Goal: Transaction & Acquisition: Purchase product/service

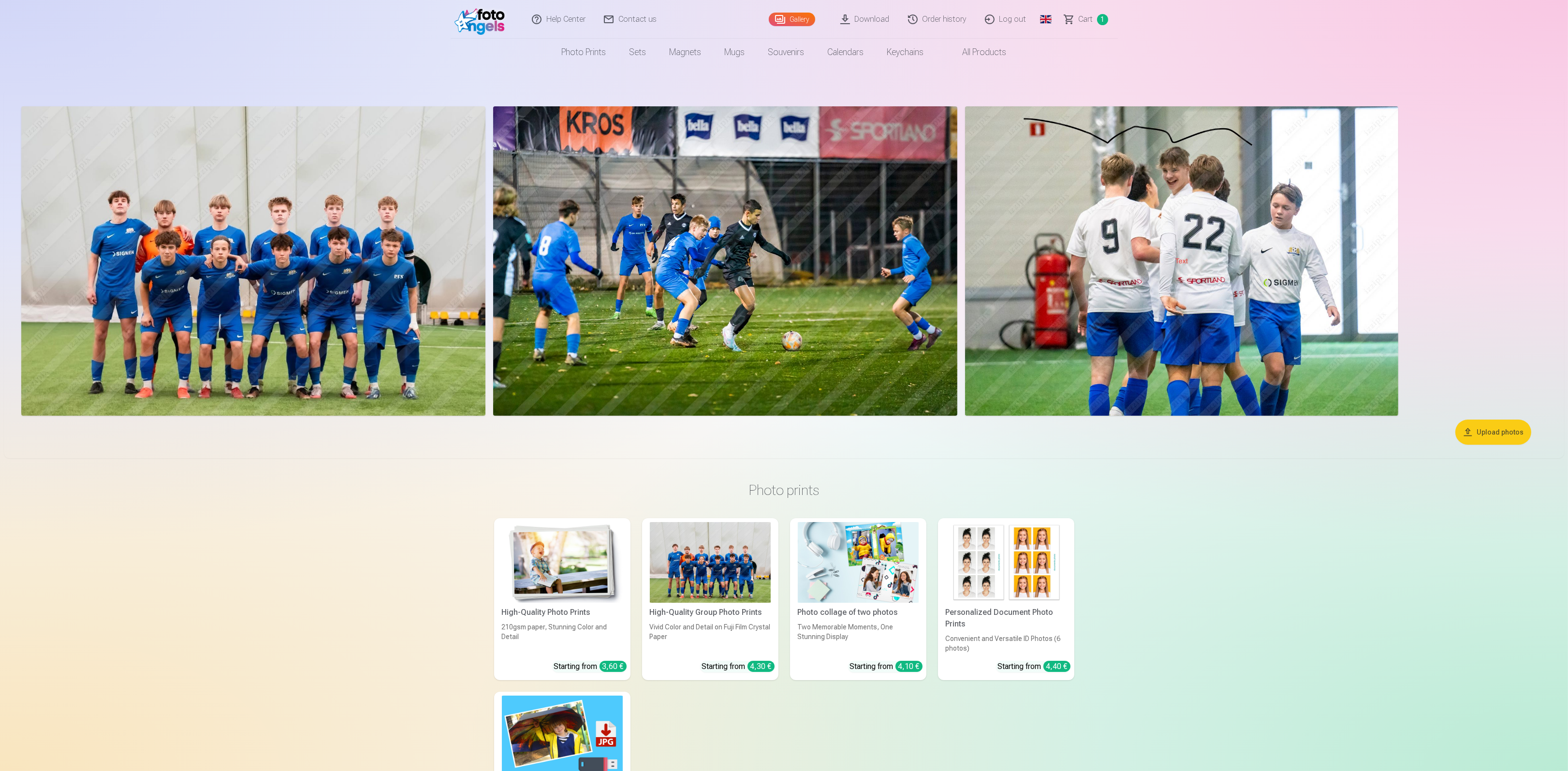
click at [571, 553] on img at bounding box center [562, 563] width 121 height 80
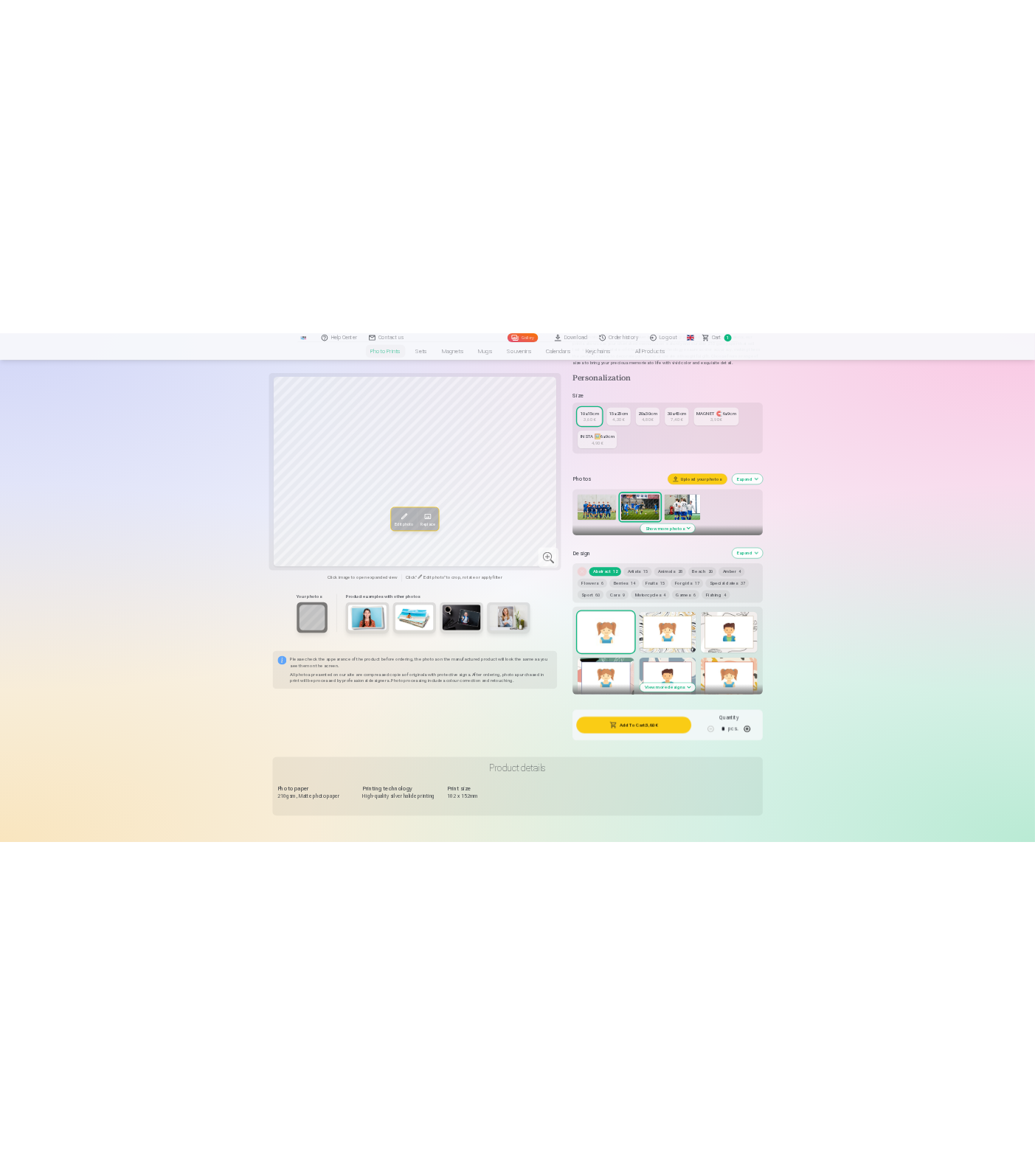
scroll to position [194, 0]
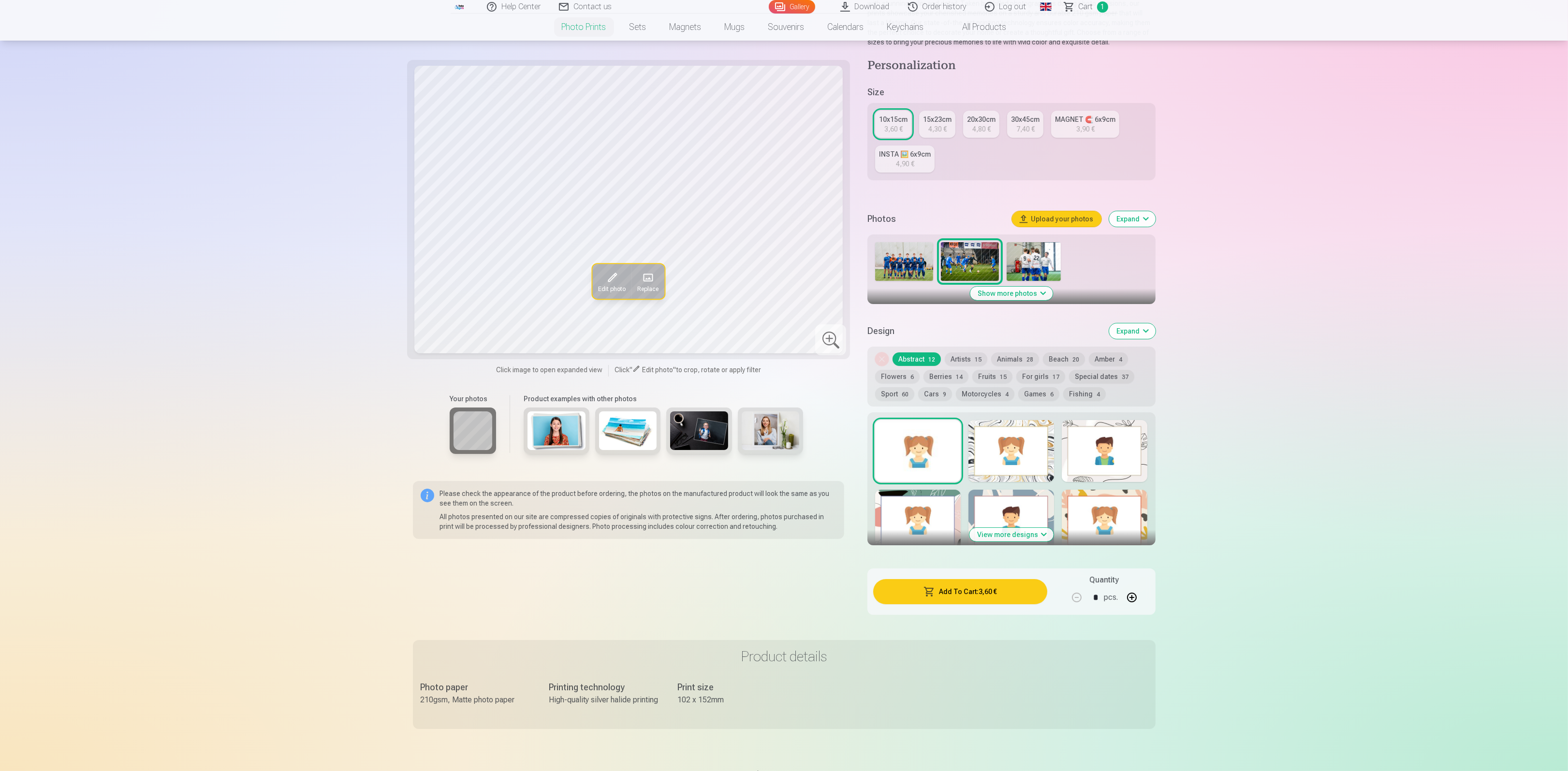
click at [1009, 436] on div at bounding box center [1011, 451] width 85 height 62
click at [1075, 393] on button "Fishing 4" at bounding box center [1085, 394] width 43 height 13
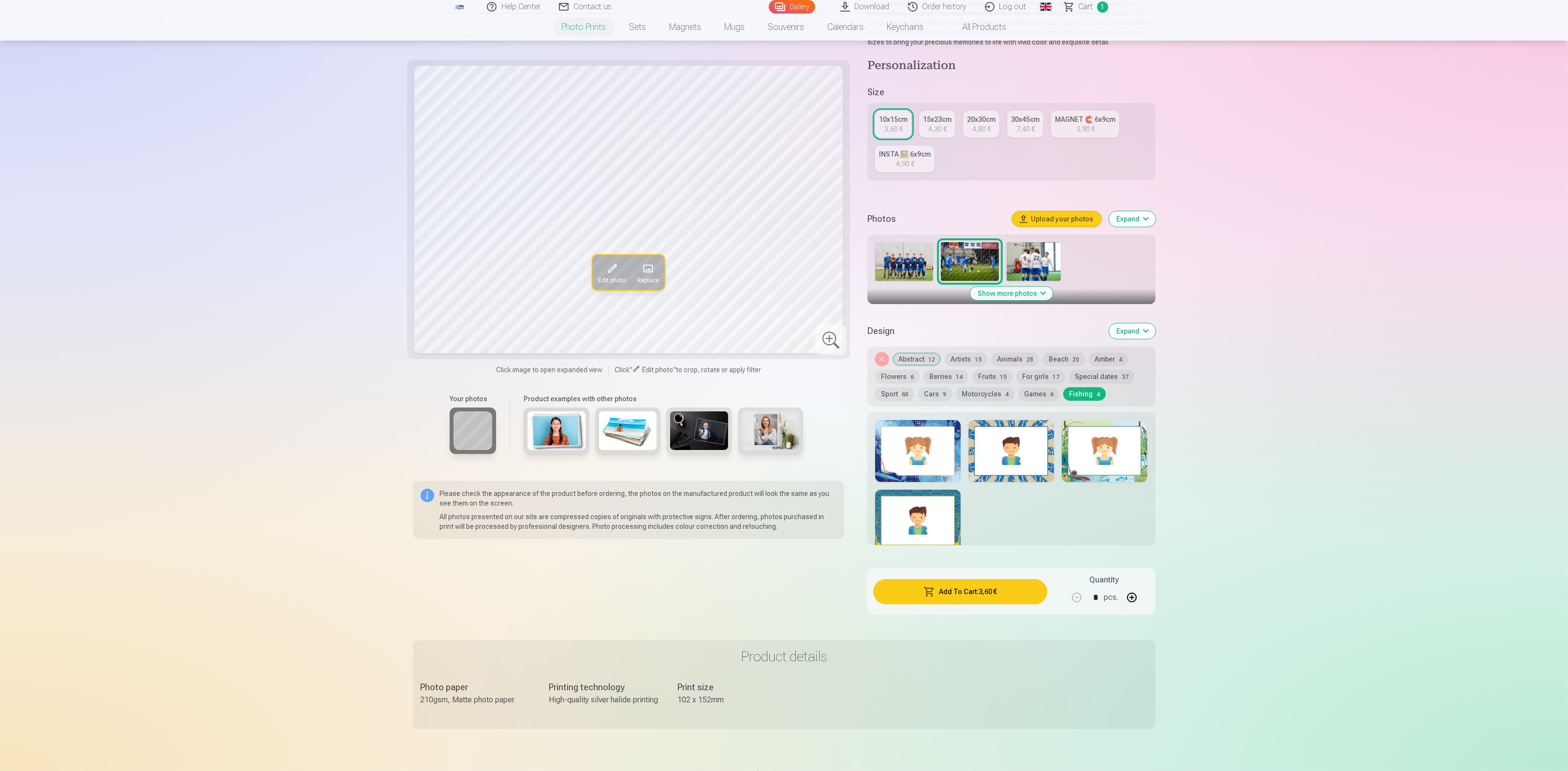
click at [932, 446] on div at bounding box center [918, 451] width 85 height 62
click at [1024, 291] on button "Show more photos" at bounding box center [1011, 293] width 83 height 13
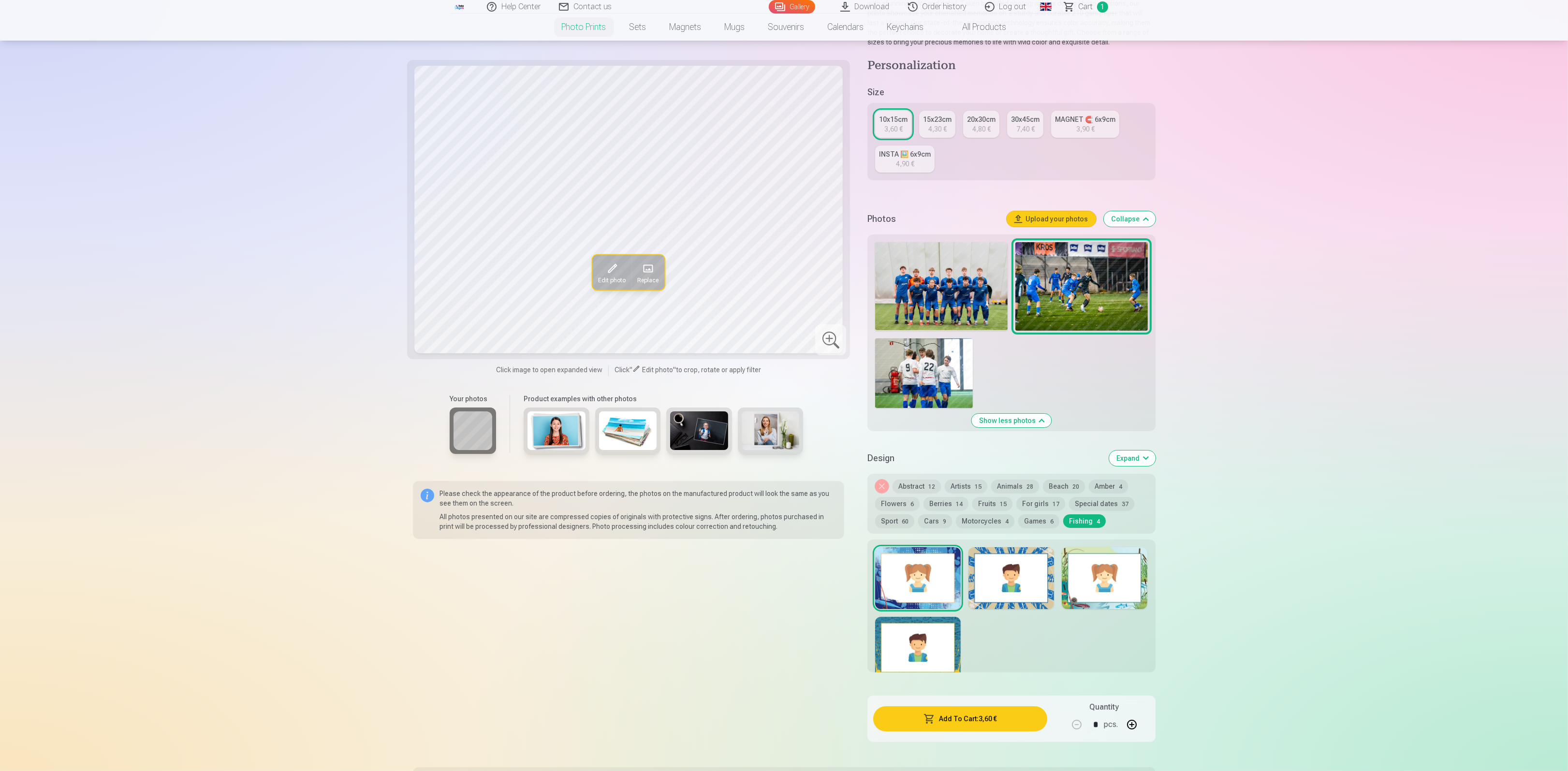
click at [1066, 218] on button "Upload your photos" at bounding box center [1051, 219] width 90 height 15
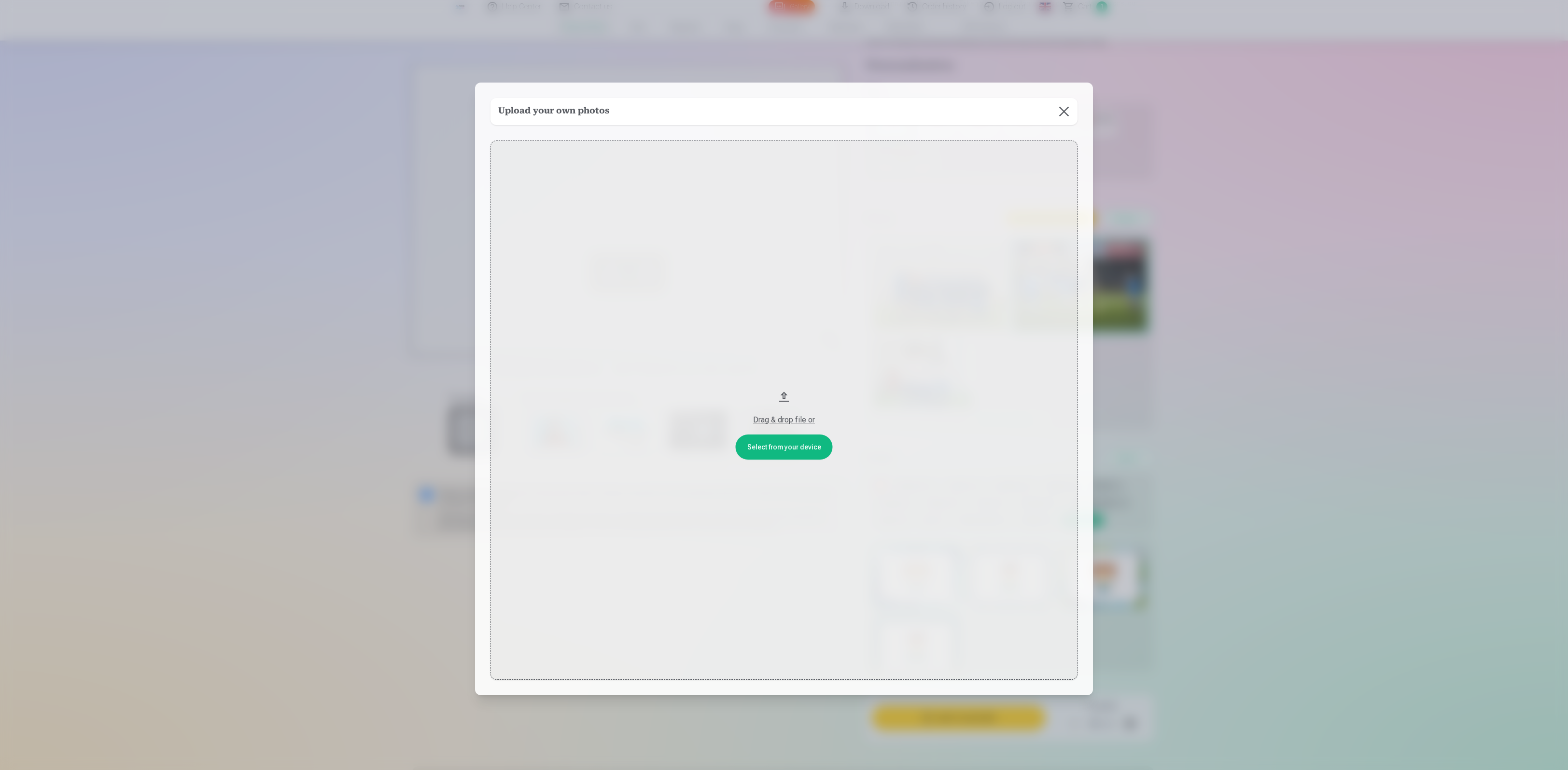
click at [774, 444] on button "Drag & drop file or" at bounding box center [784, 410] width 587 height 539
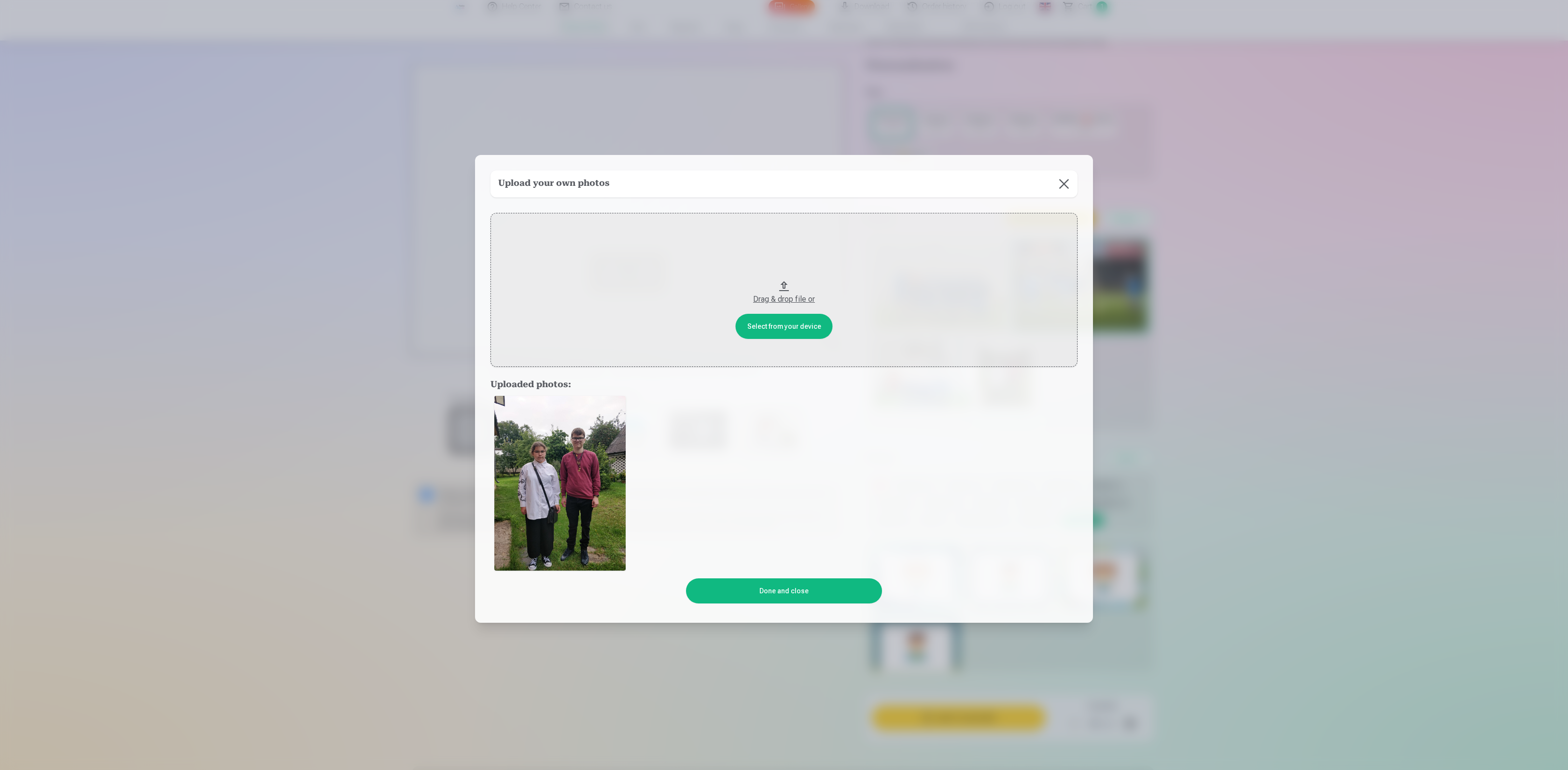
click at [847, 595] on button "Done and close" at bounding box center [783, 590] width 195 height 25
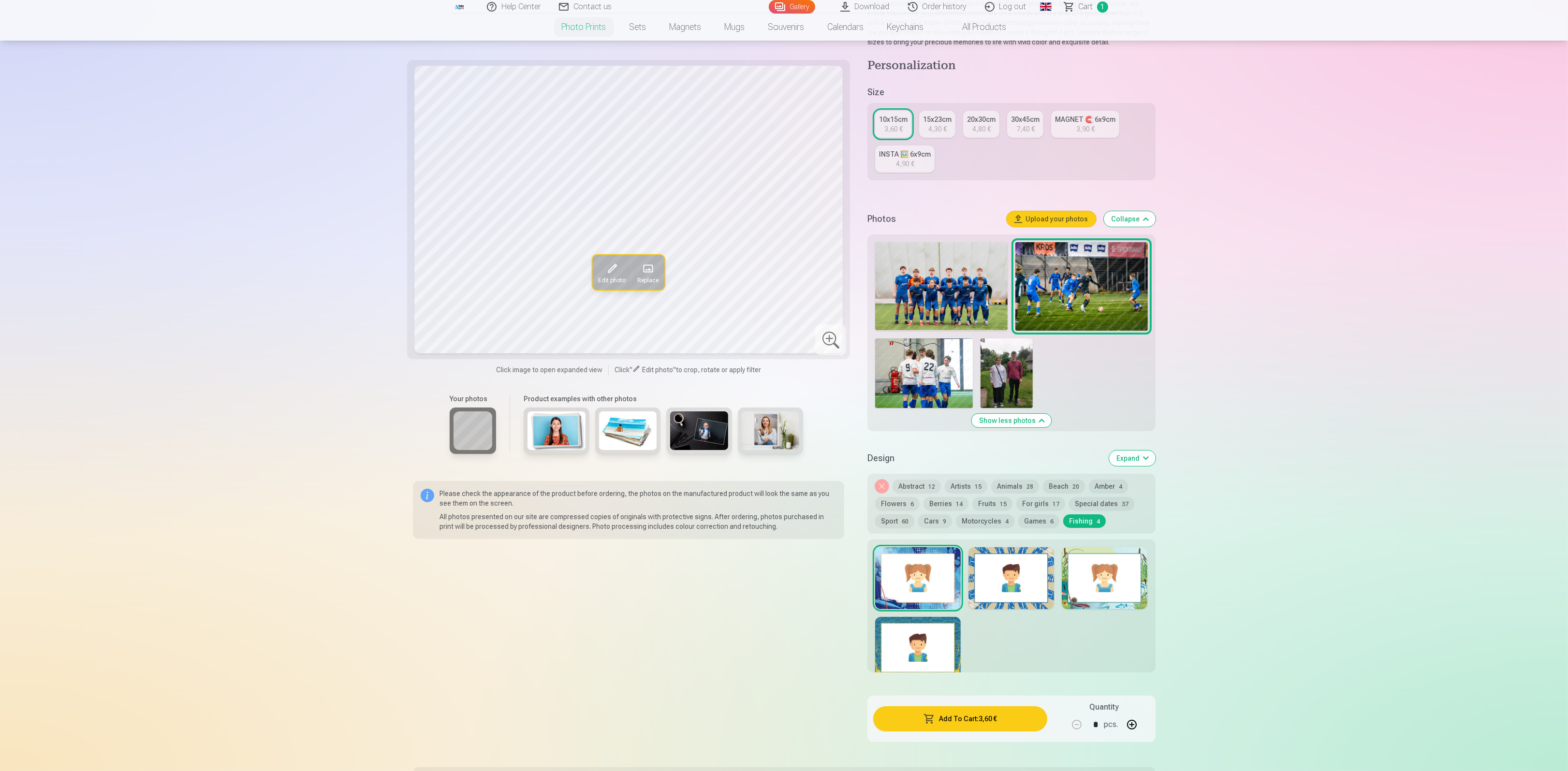
click at [1017, 375] on img at bounding box center [1007, 373] width 52 height 69
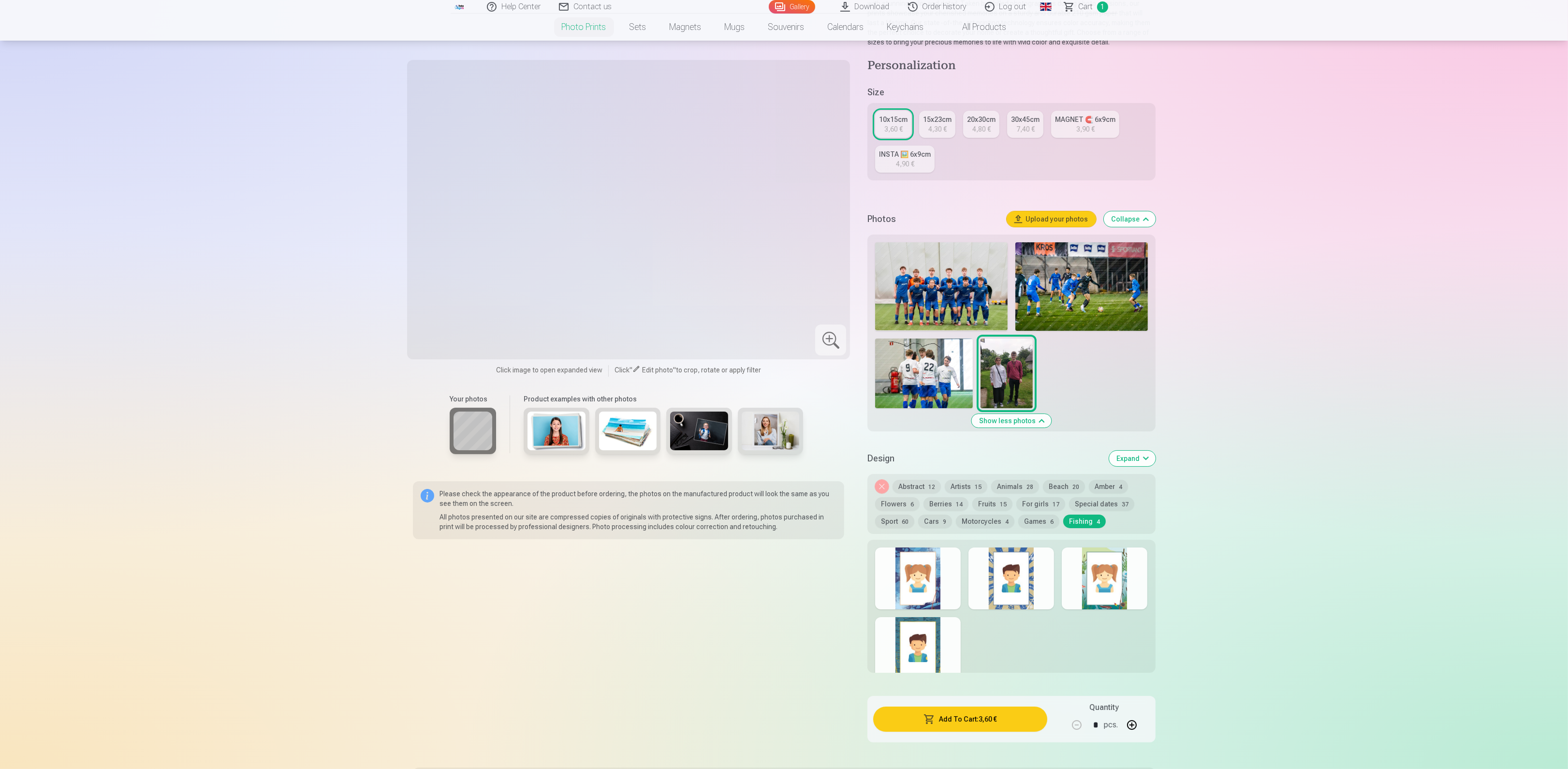
click at [974, 377] on div at bounding box center [1011, 325] width 280 height 174
click at [950, 377] on img at bounding box center [924, 373] width 98 height 70
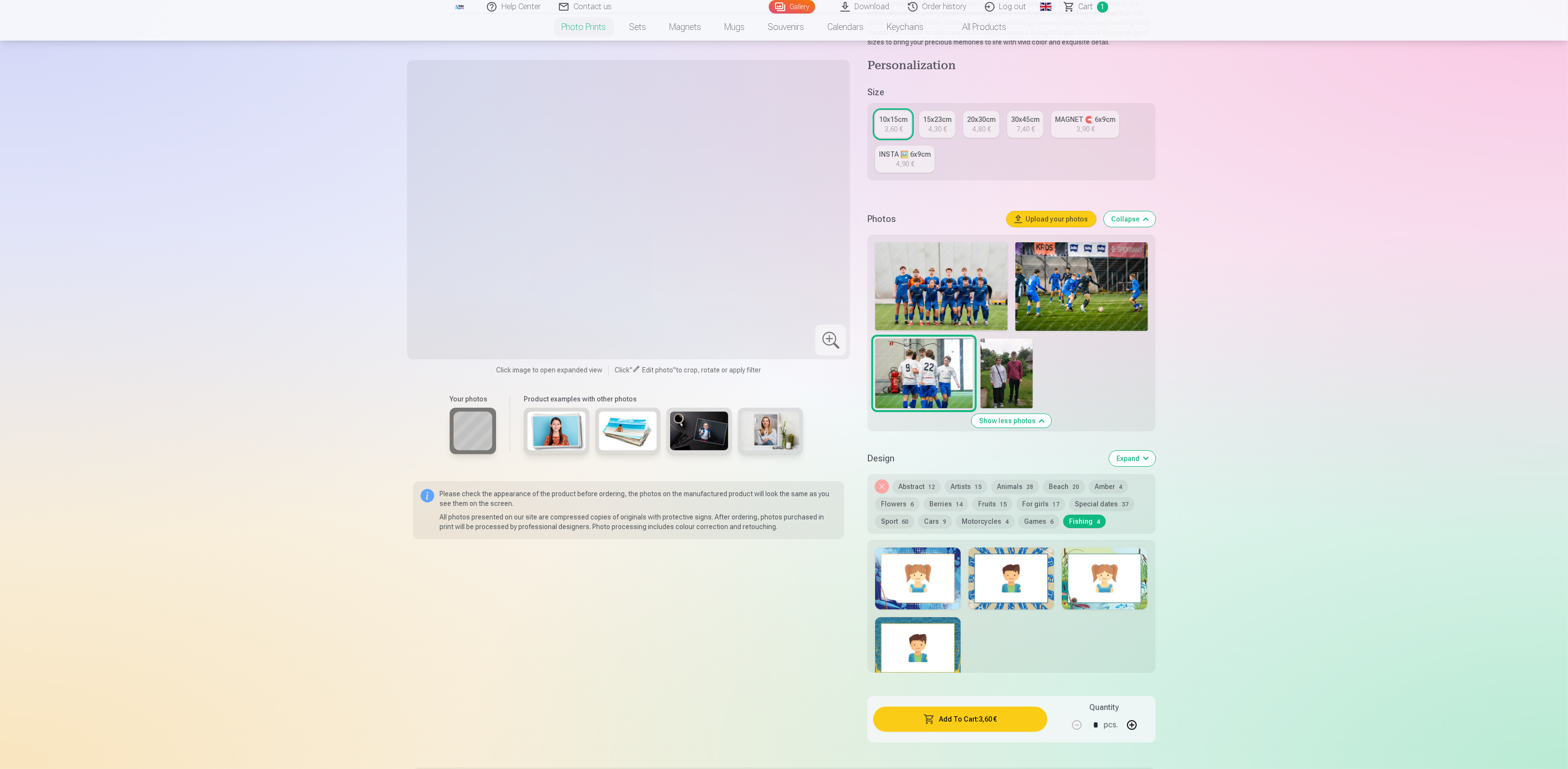
click at [1006, 379] on img at bounding box center [1007, 373] width 52 height 70
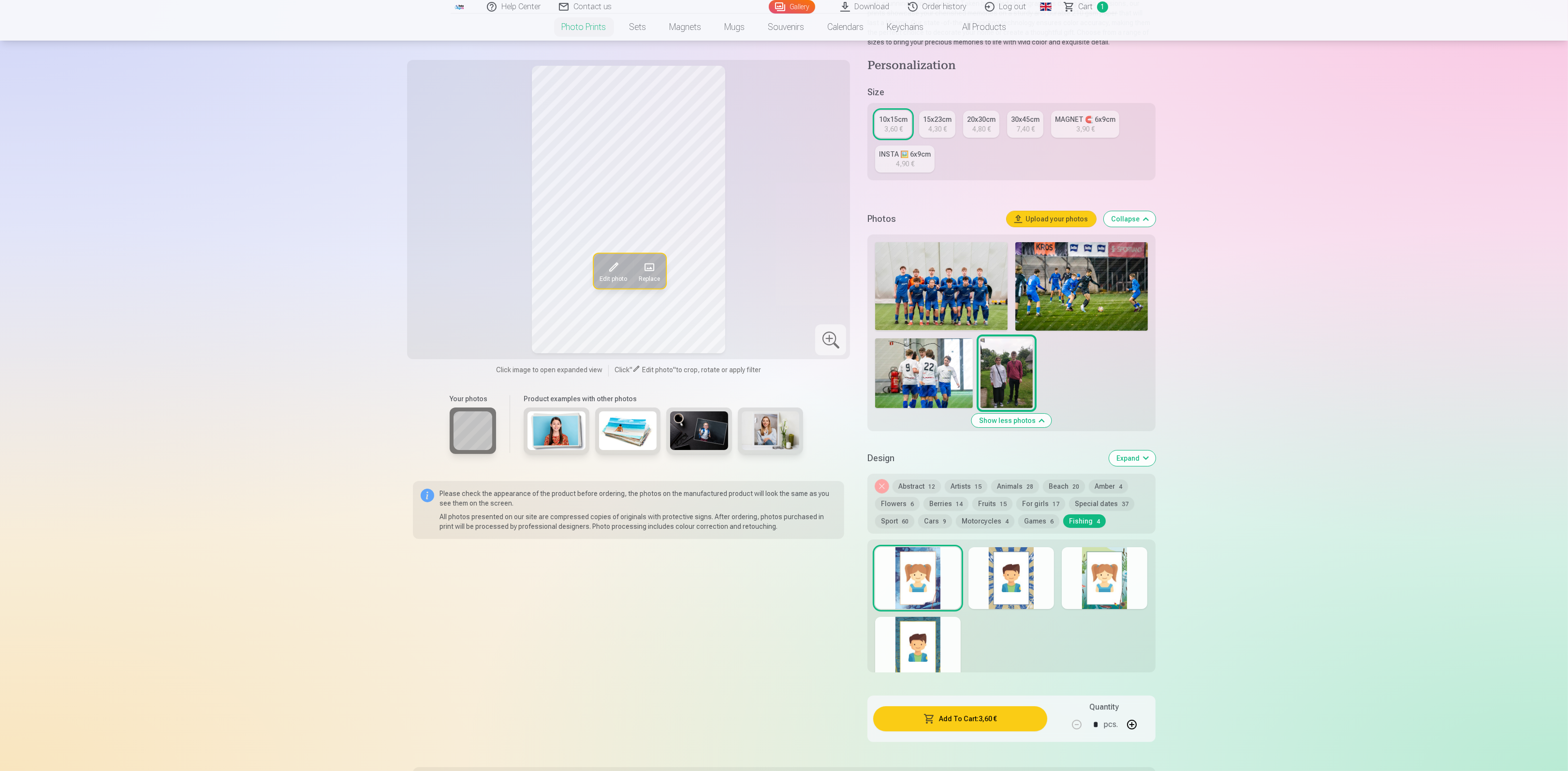
click at [1000, 569] on div at bounding box center [1011, 578] width 85 height 62
click at [1096, 575] on div at bounding box center [1105, 578] width 85 height 62
click at [922, 637] on div at bounding box center [918, 648] width 85 height 62
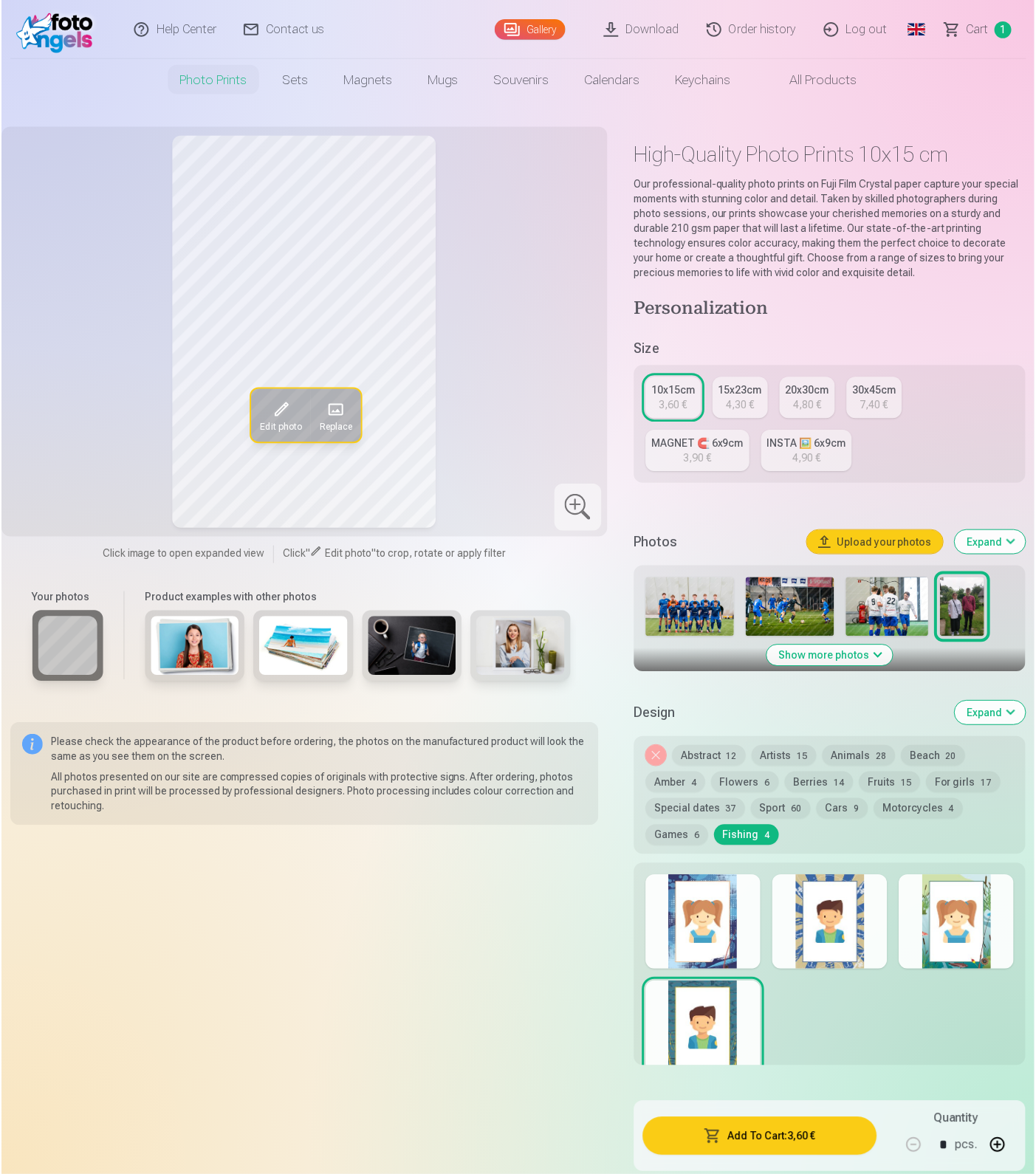
scroll to position [195, 0]
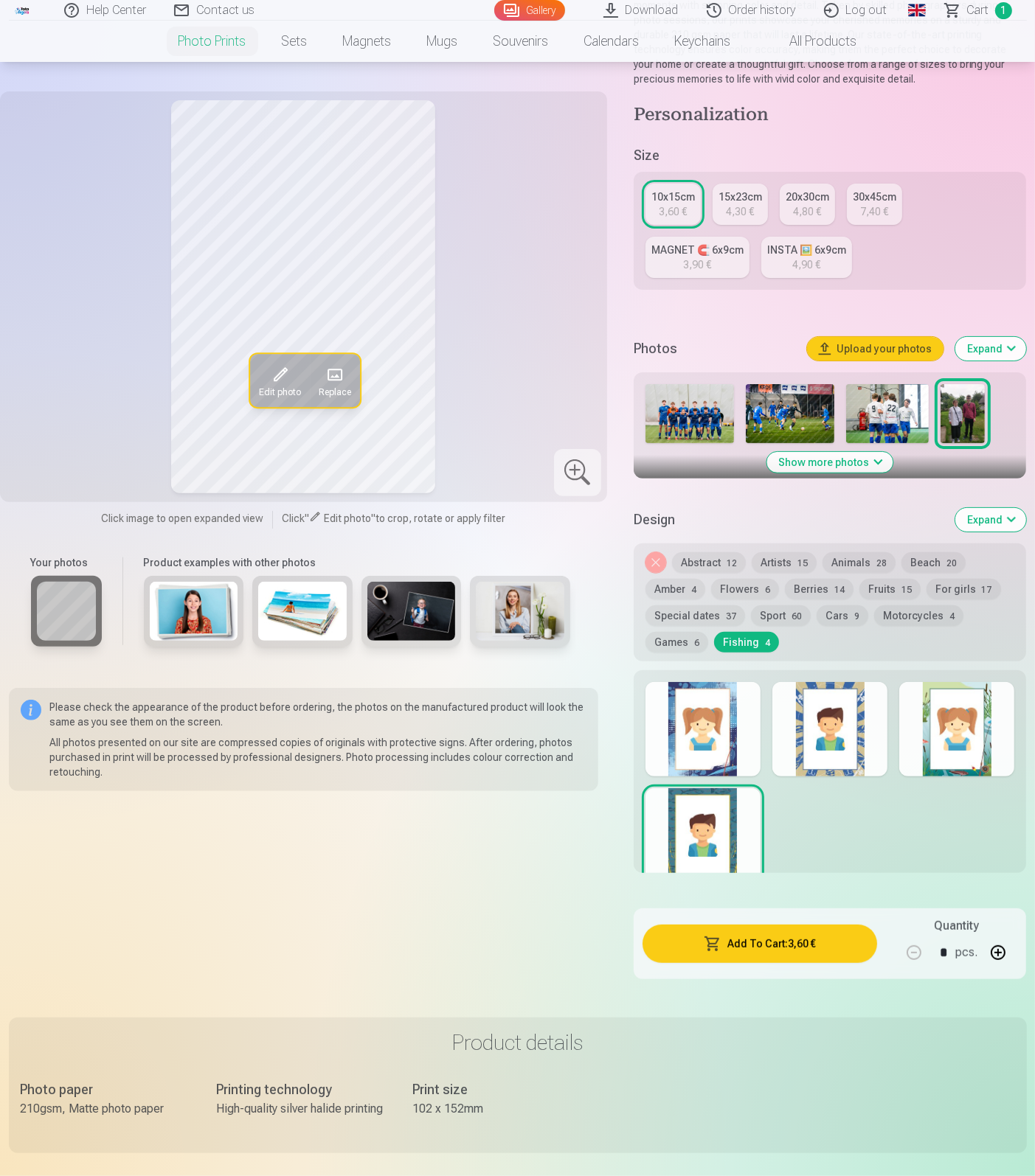
click at [881, 412] on img at bounding box center [887, 413] width 83 height 59
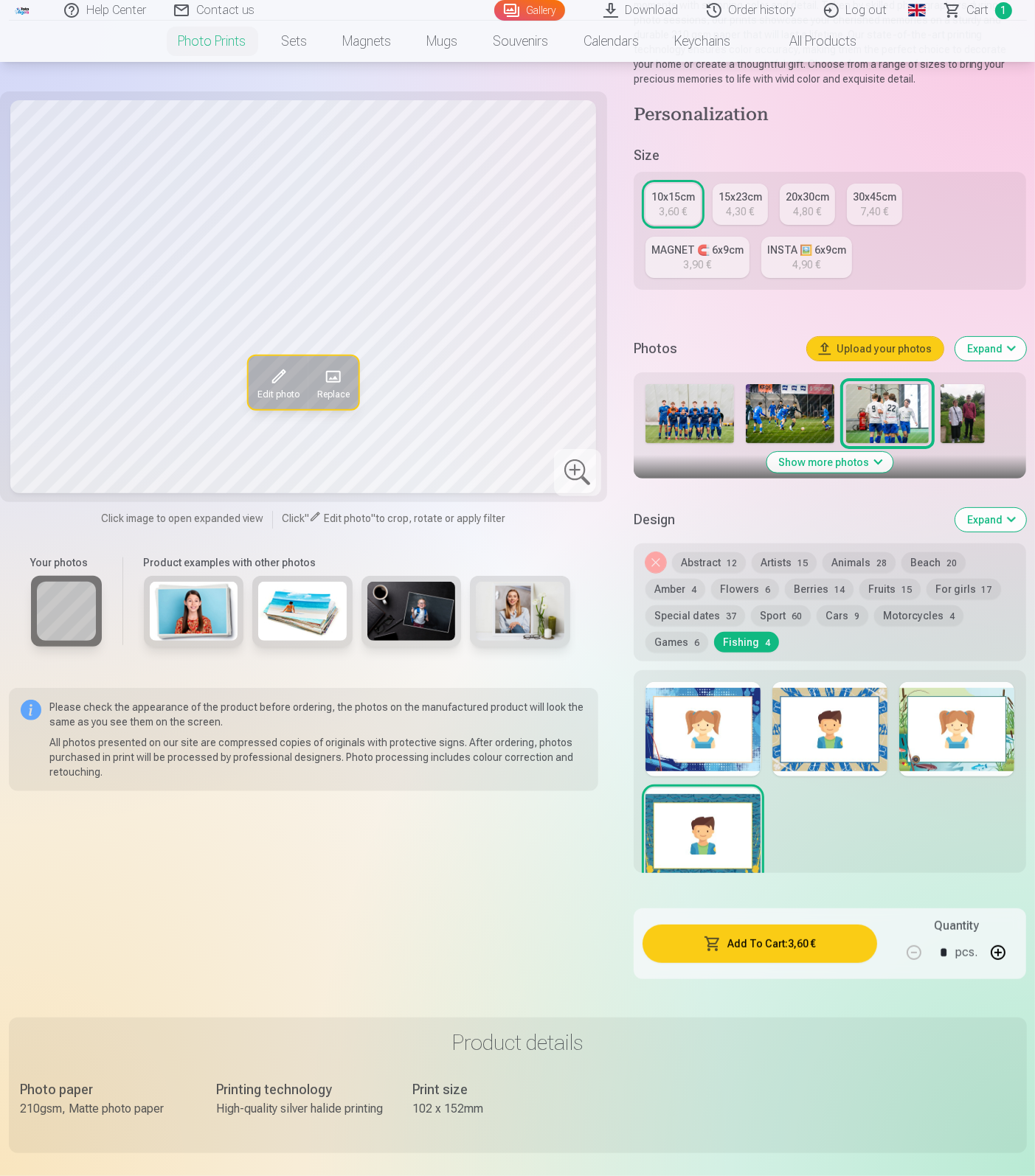
click at [843, 713] on div at bounding box center [829, 730] width 115 height 95
click at [962, 418] on img at bounding box center [962, 413] width 45 height 59
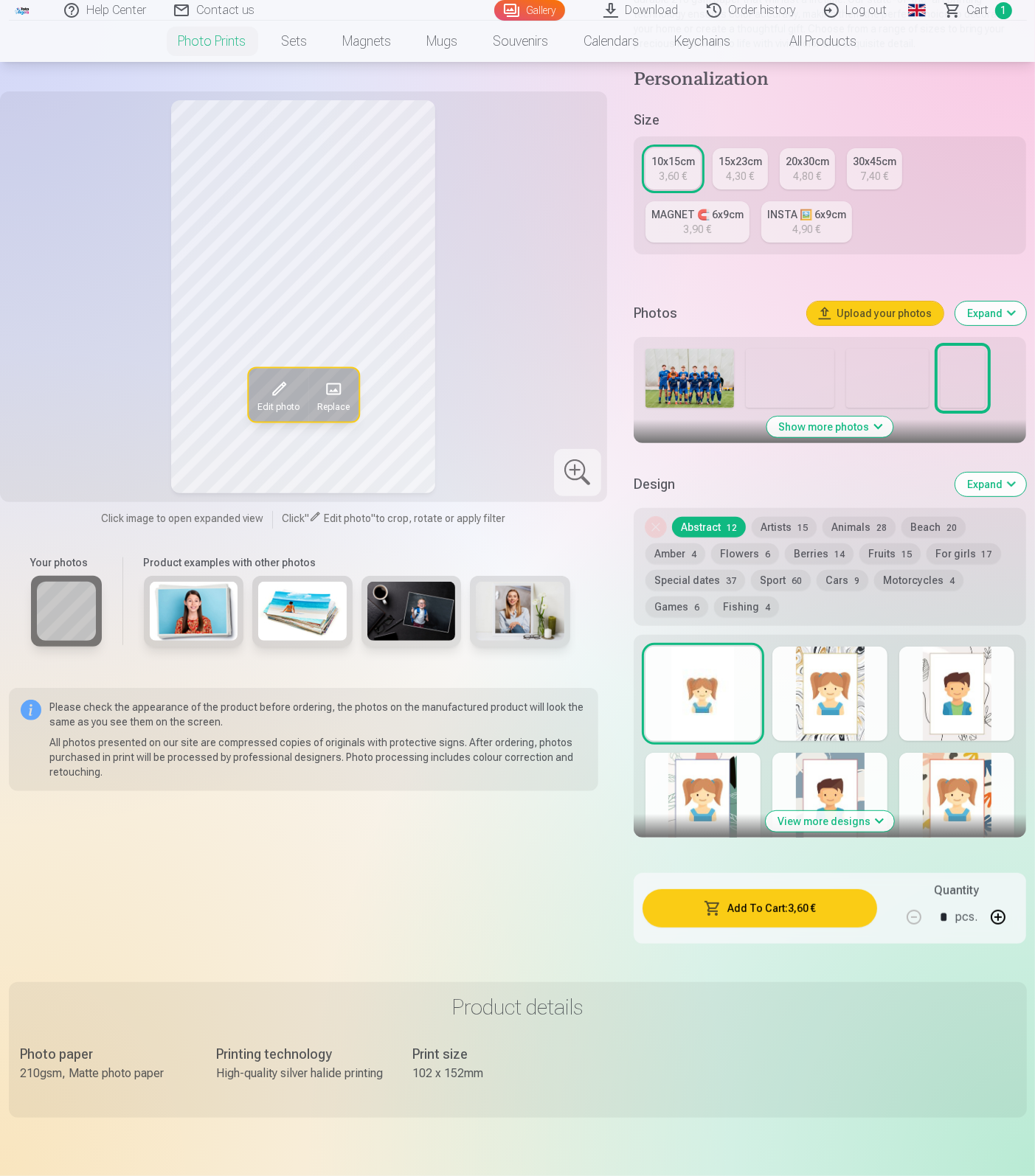
scroll to position [230, 0]
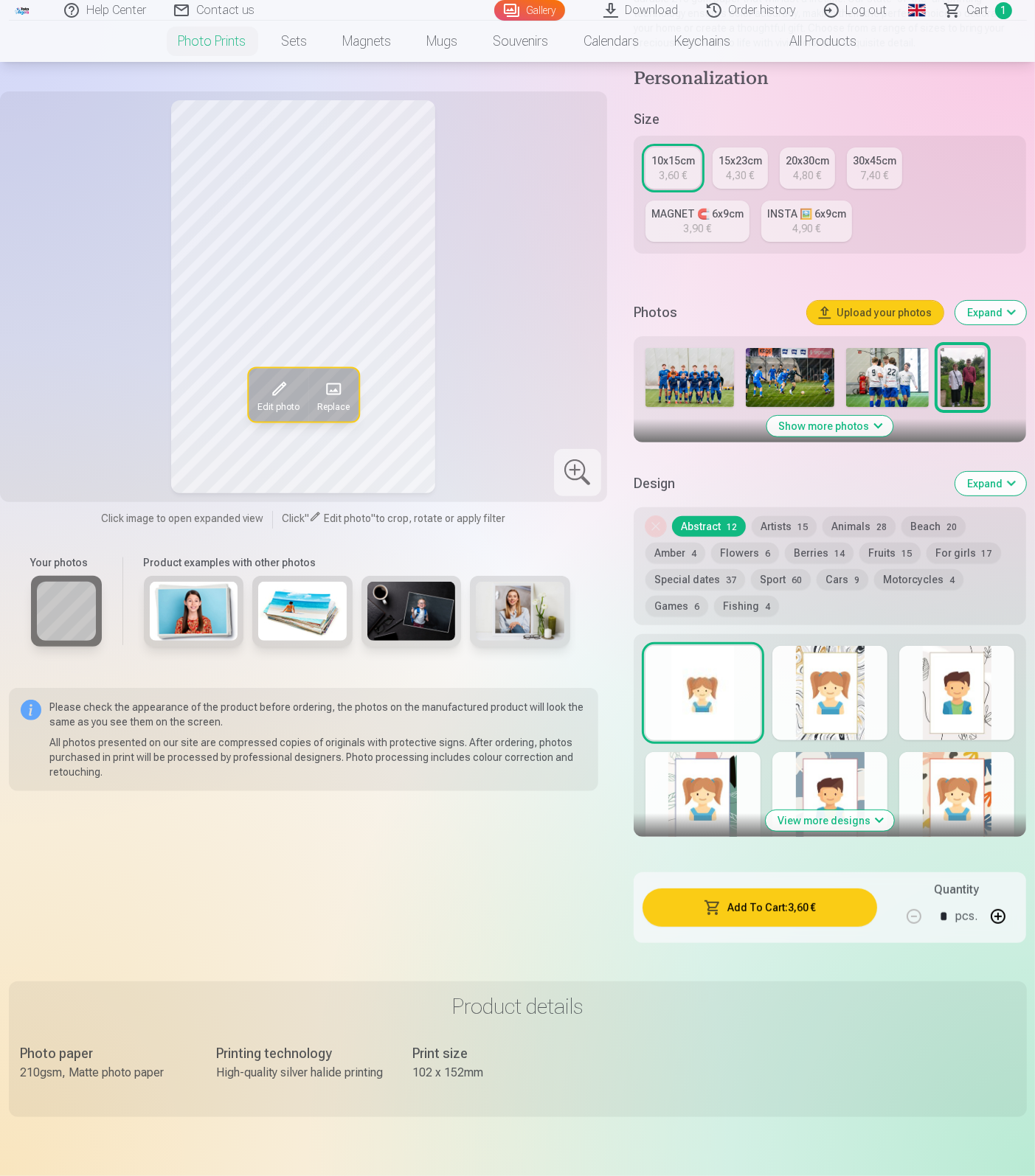
click at [741, 608] on button "Fishing 4" at bounding box center [747, 606] width 65 height 20
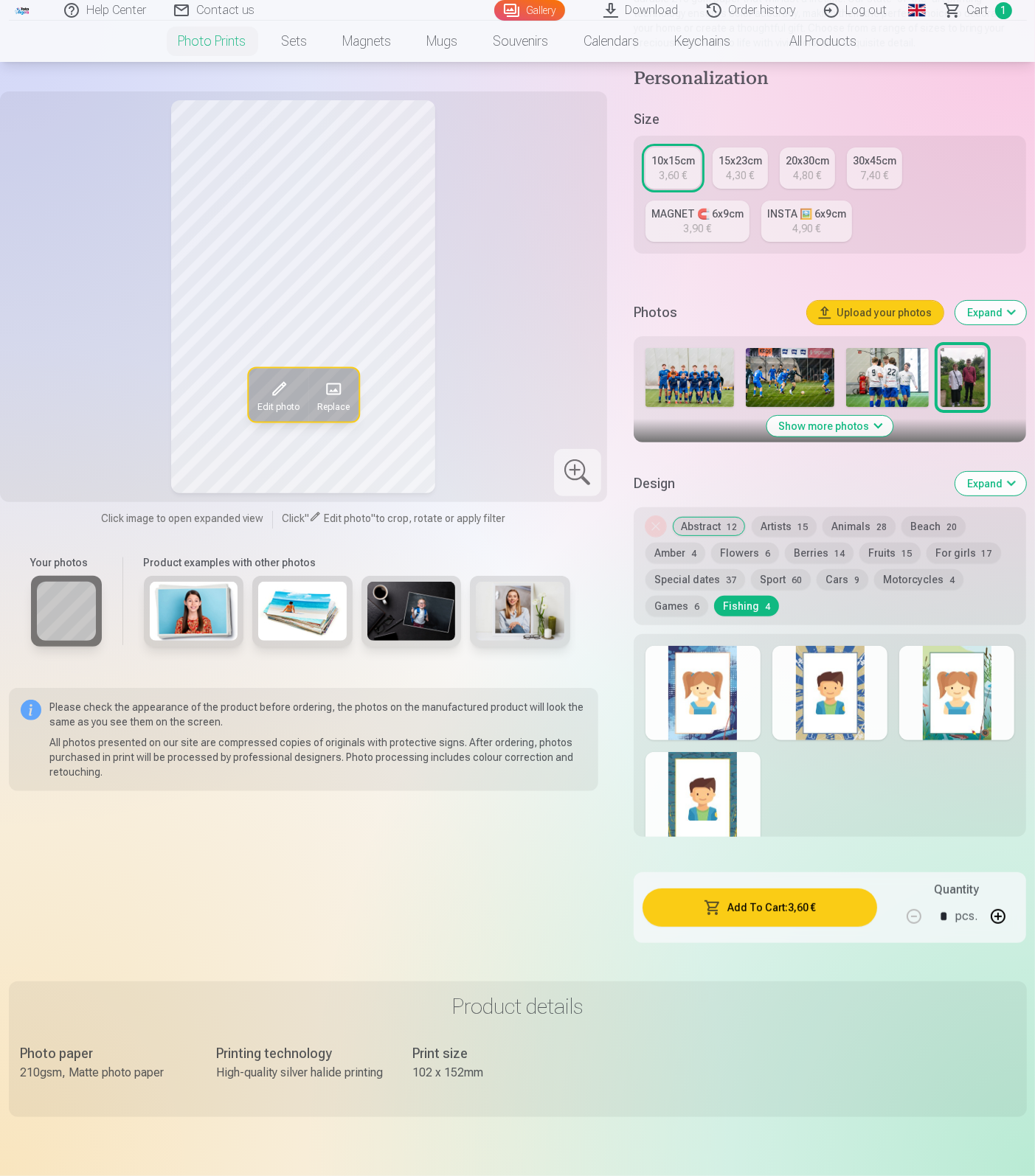
click at [723, 687] on div at bounding box center [703, 694] width 115 height 95
click at [896, 368] on img at bounding box center [887, 377] width 83 height 59
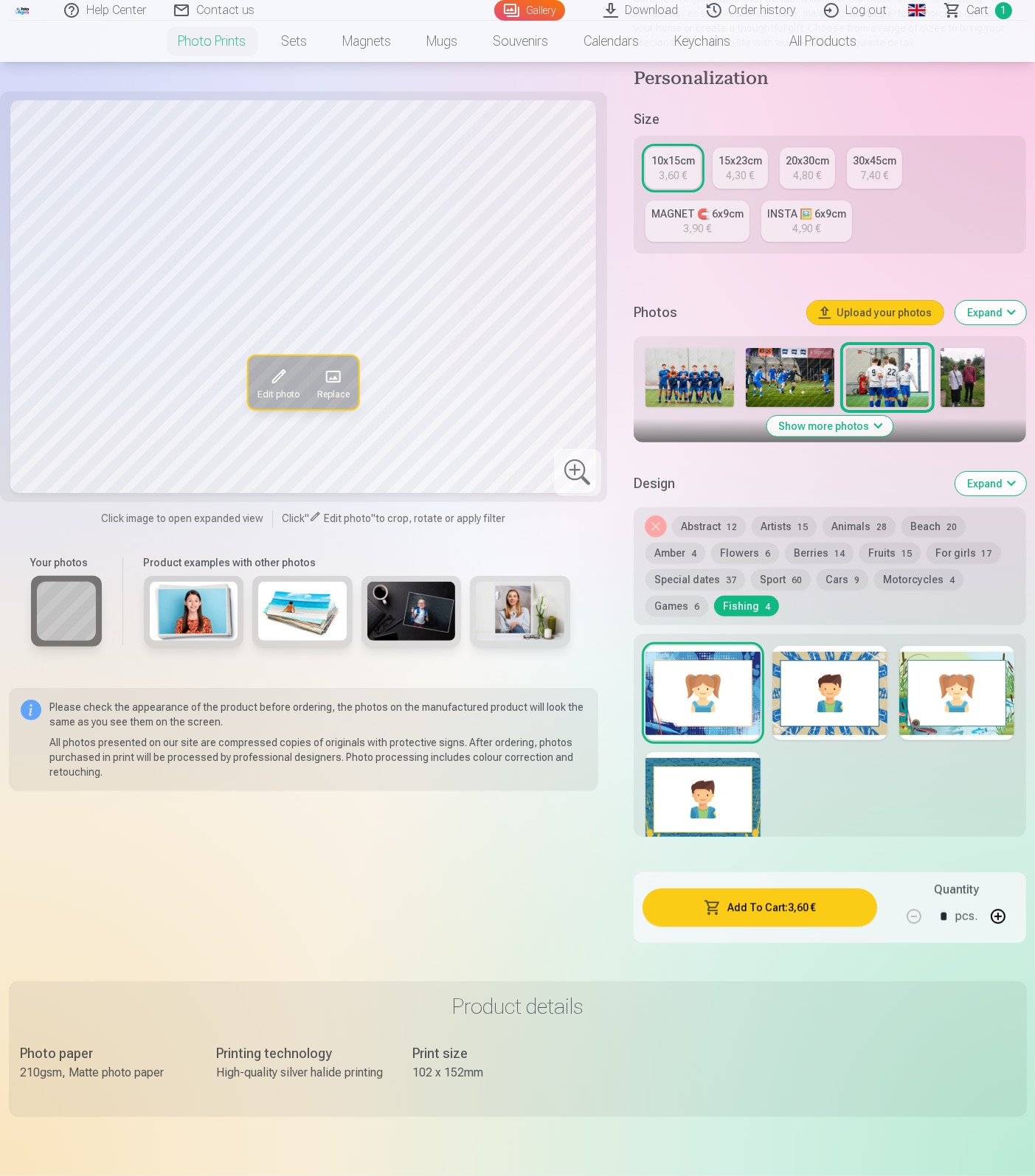
click at [832, 678] on div at bounding box center [829, 694] width 115 height 95
click at [954, 384] on img at bounding box center [962, 377] width 45 height 59
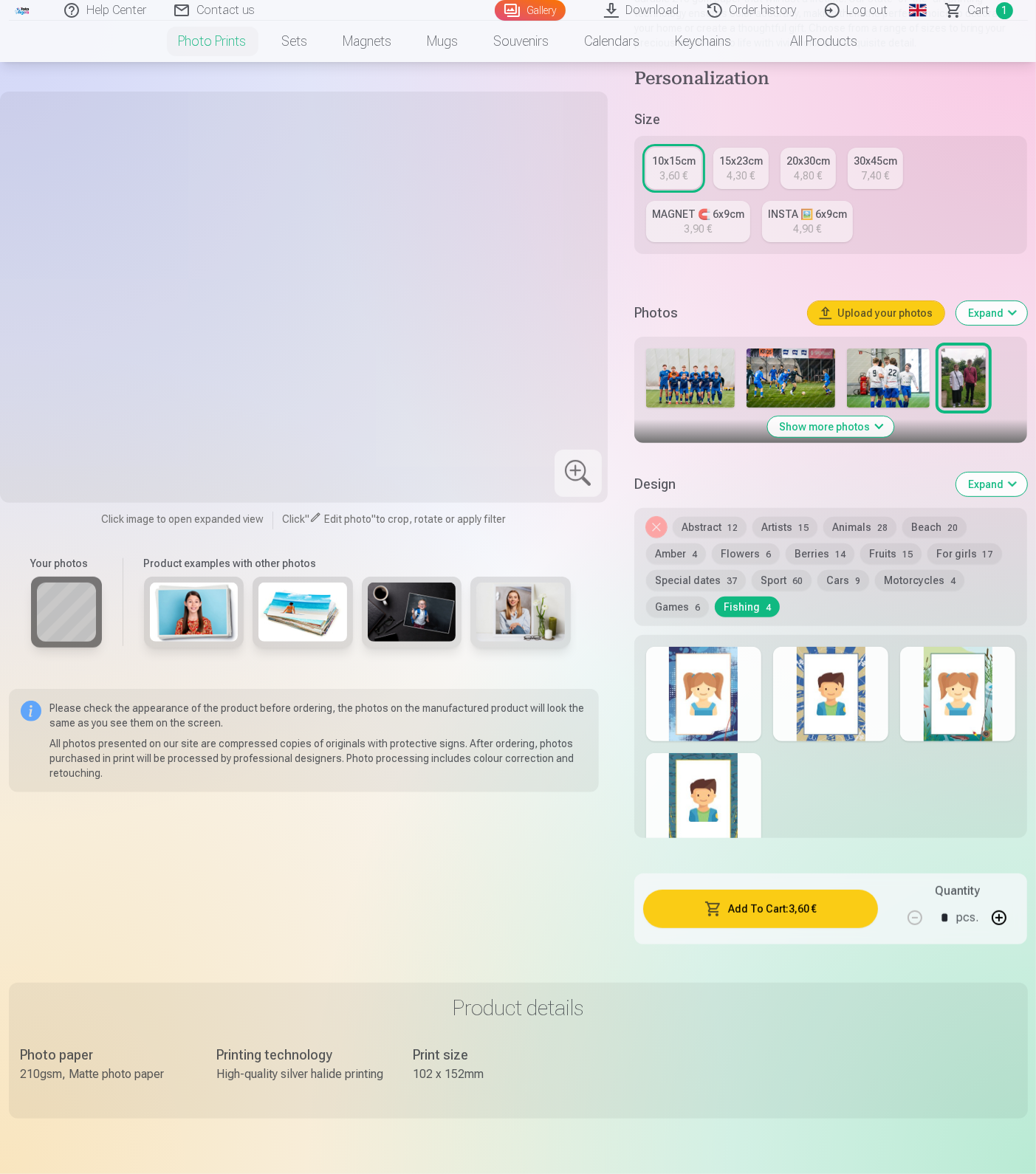
click at [850, 704] on div at bounding box center [830, 695] width 115 height 95
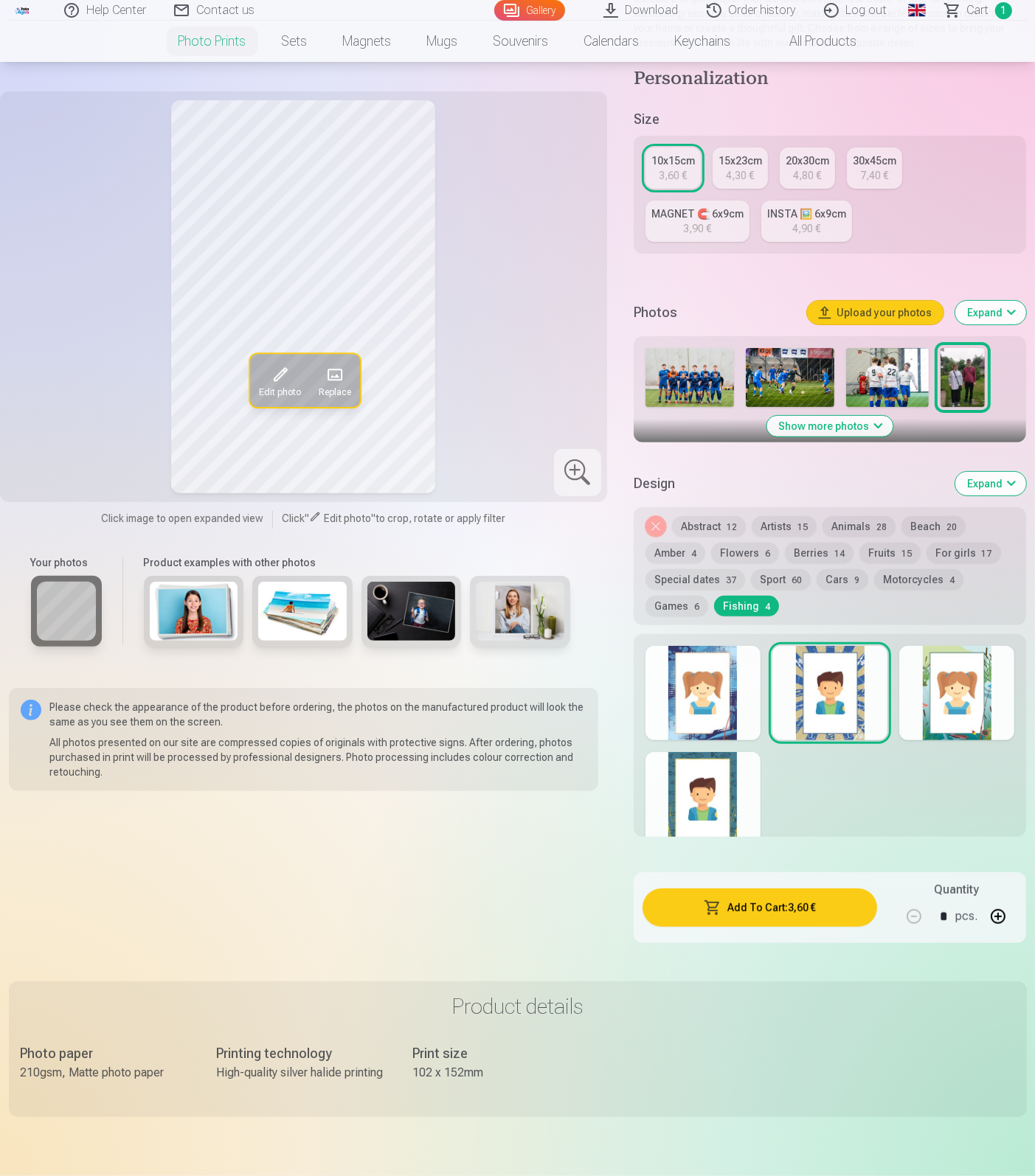
click at [894, 373] on img at bounding box center [887, 377] width 83 height 59
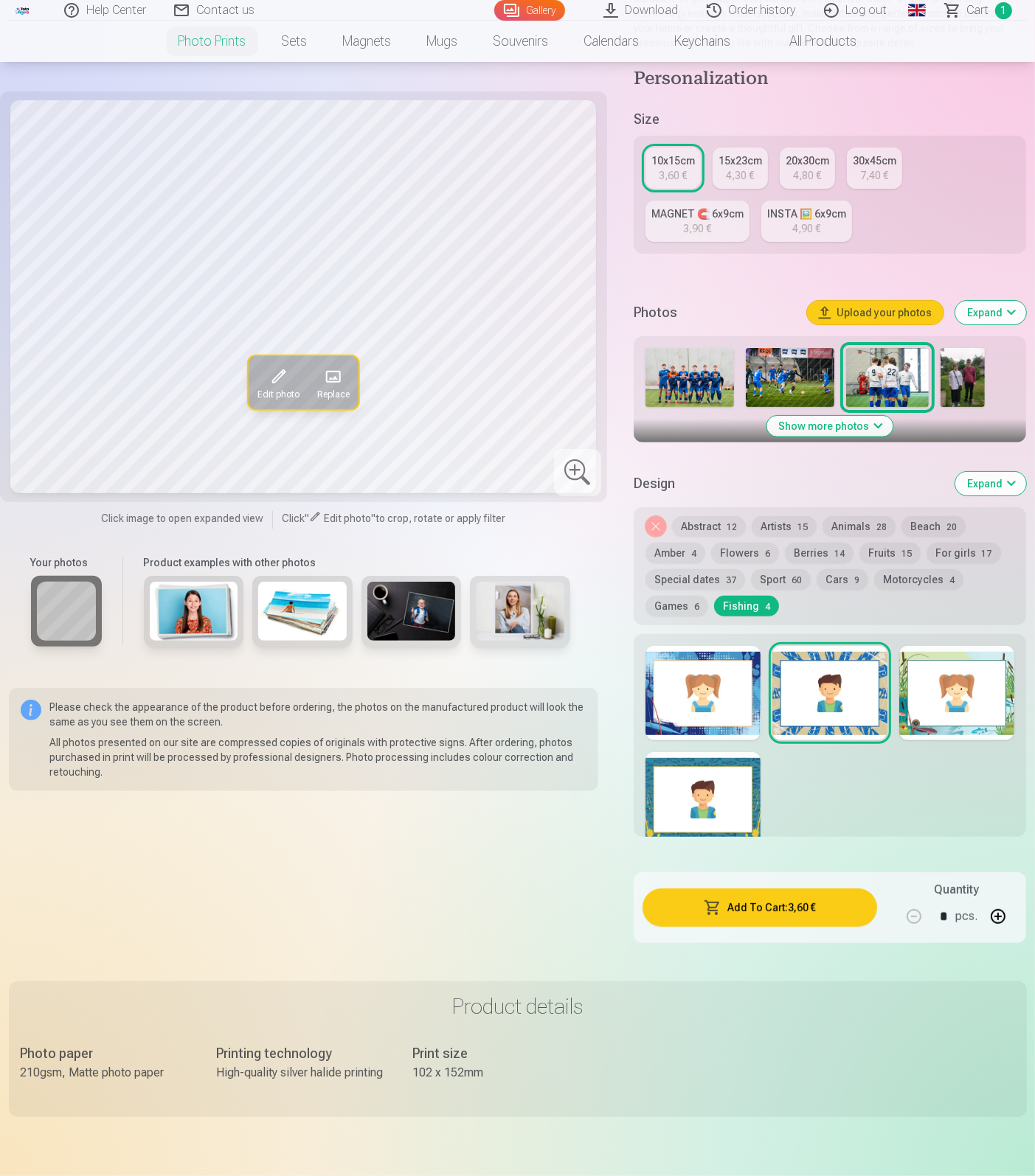
click at [975, 375] on img at bounding box center [962, 377] width 45 height 59
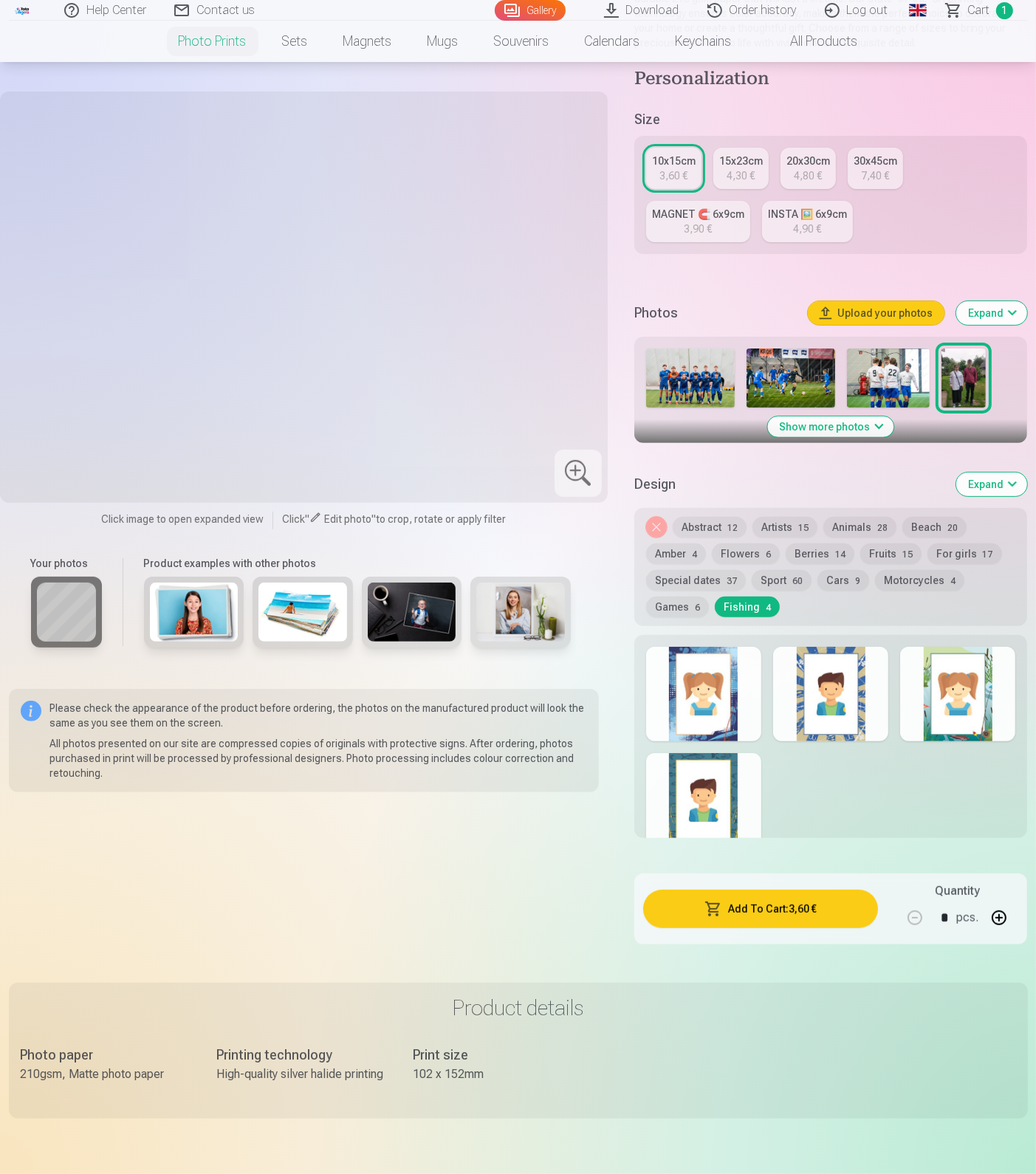
click at [841, 681] on div at bounding box center [830, 695] width 115 height 95
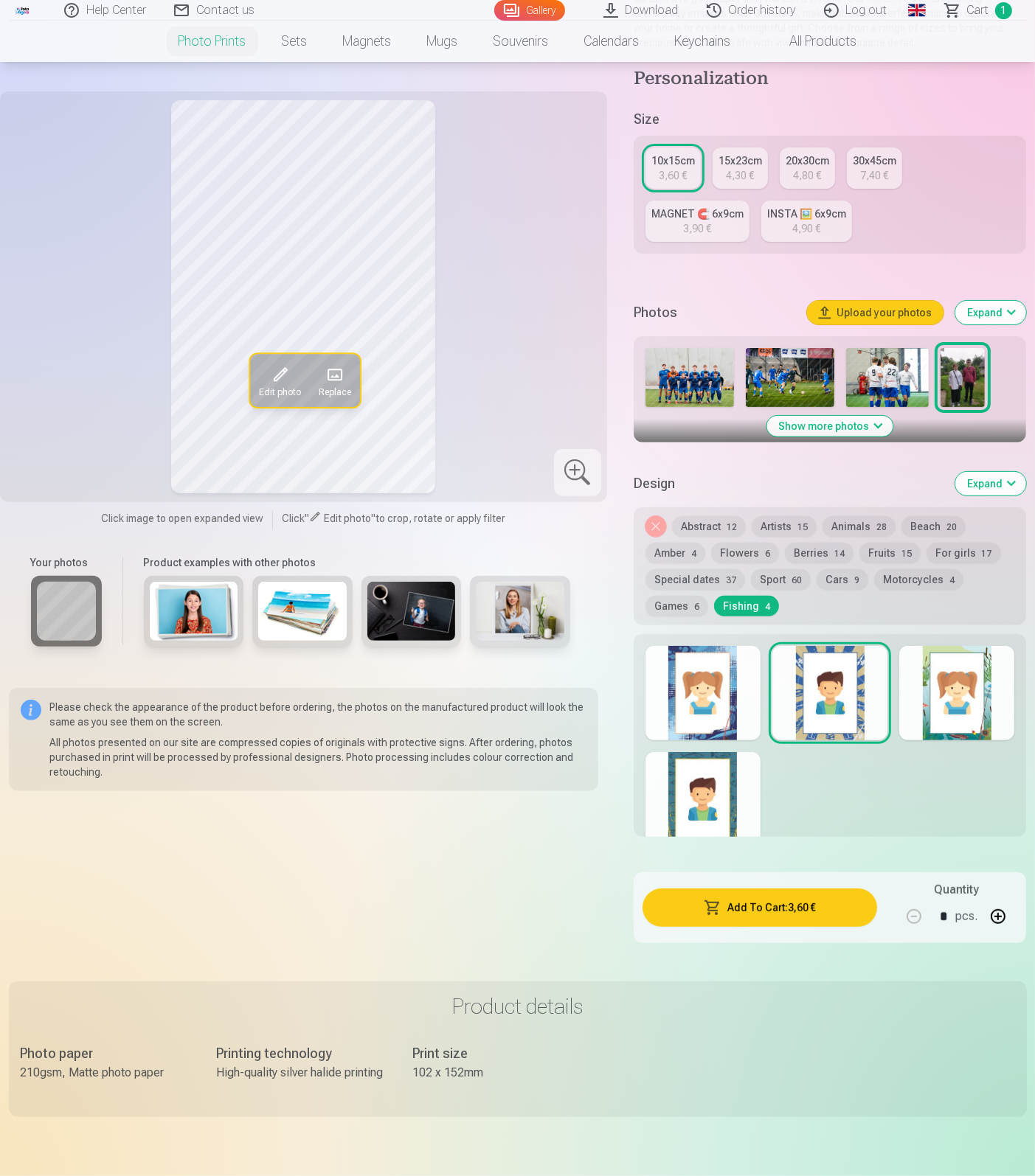
click at [931, 529] on button "Beach 20" at bounding box center [933, 526] width 64 height 20
